Goal: Obtain resource: Obtain resource

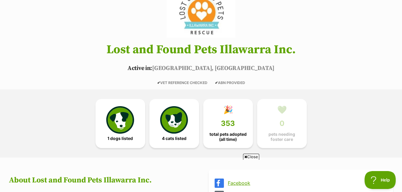
scroll to position [59, 0]
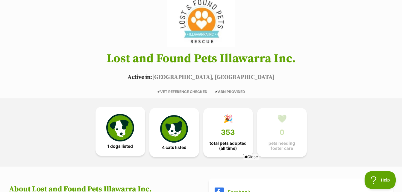
click at [120, 130] on img at bounding box center [120, 128] width 28 height 28
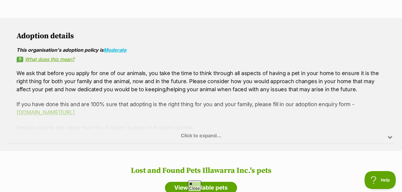
scroll to position [337, 0]
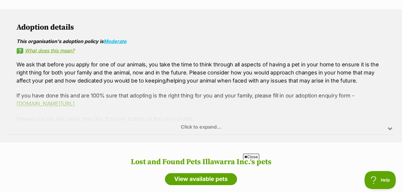
click at [185, 95] on div "Click to expand..." at bounding box center [200, 111] width 387 height 47
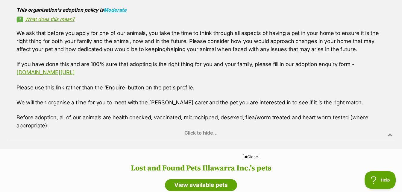
scroll to position [367, 0]
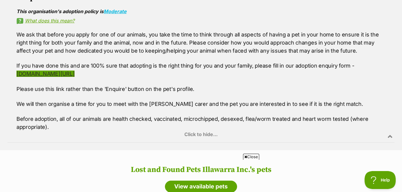
click at [74, 71] on link "[DOMAIN_NAME][URL]" at bounding box center [45, 74] width 58 height 6
